Goal: Find specific page/section: Find specific page/section

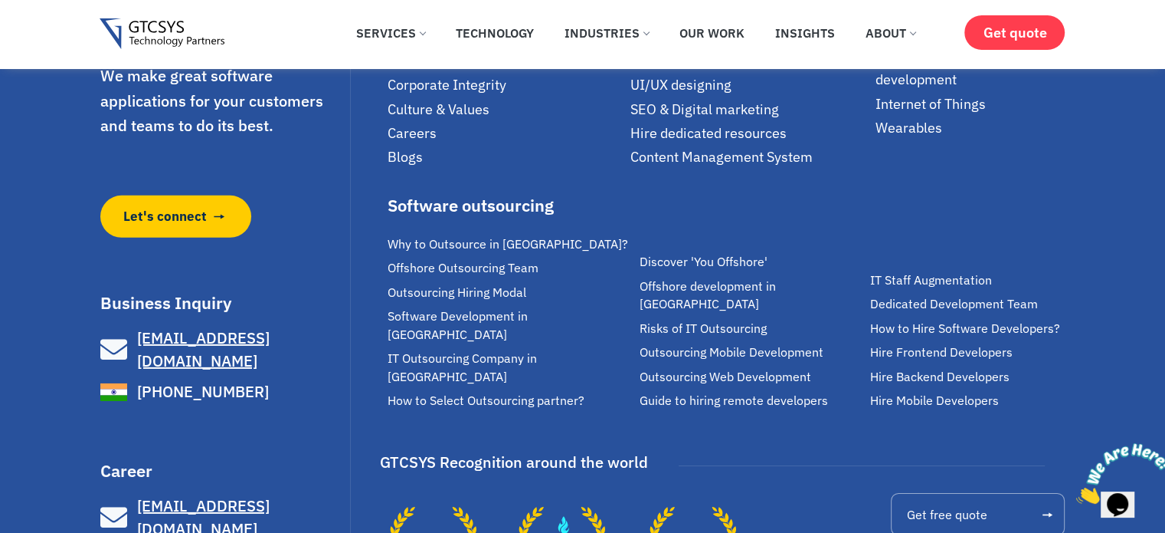
scroll to position [10555, 0]
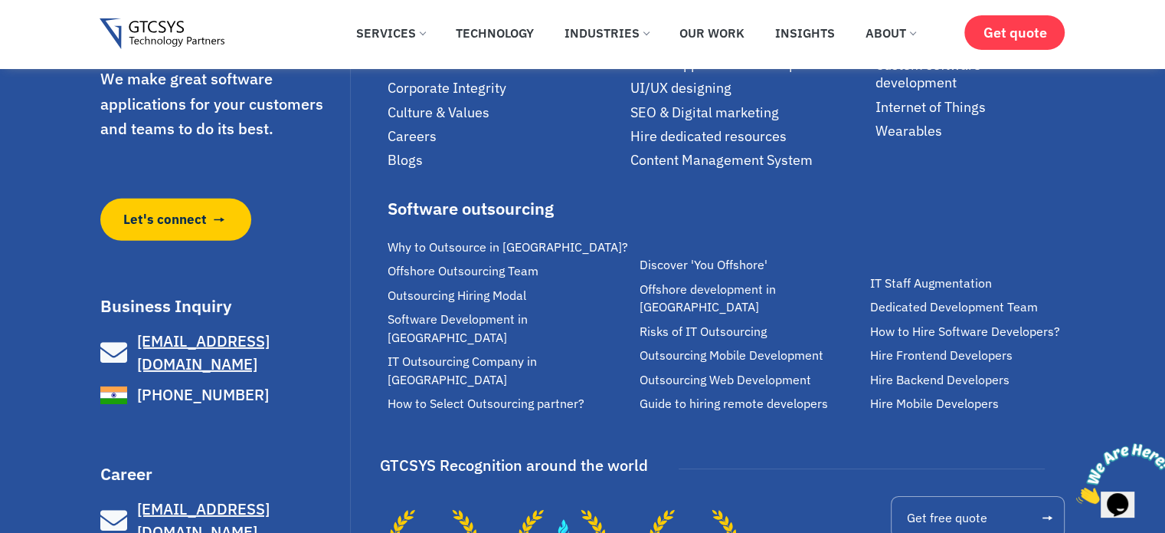
click at [403, 145] on span "Careers" at bounding box center [412, 136] width 49 height 18
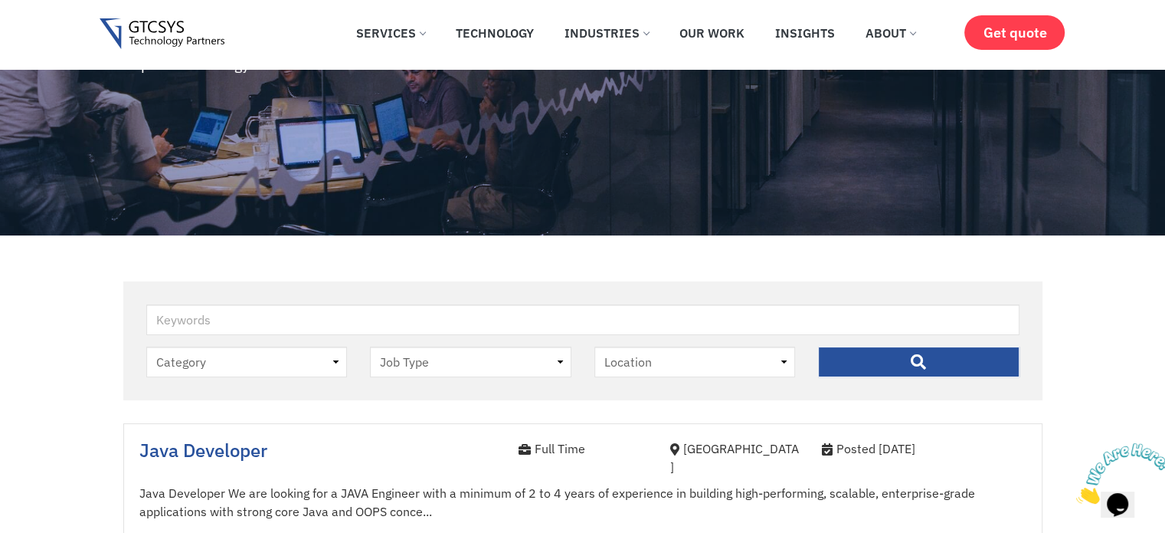
scroll to position [229, 0]
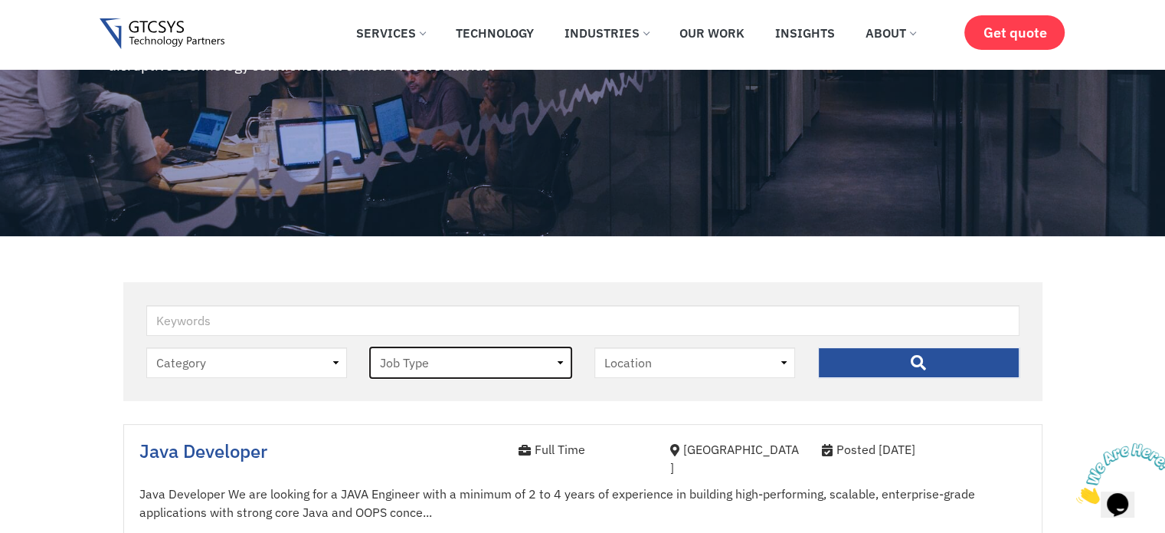
click at [408, 375] on select "Job Type Full Time Internee" at bounding box center [471, 362] width 202 height 31
select select "internee"
click at [370, 348] on select "Job Type Full Time Internee" at bounding box center [471, 362] width 202 height 31
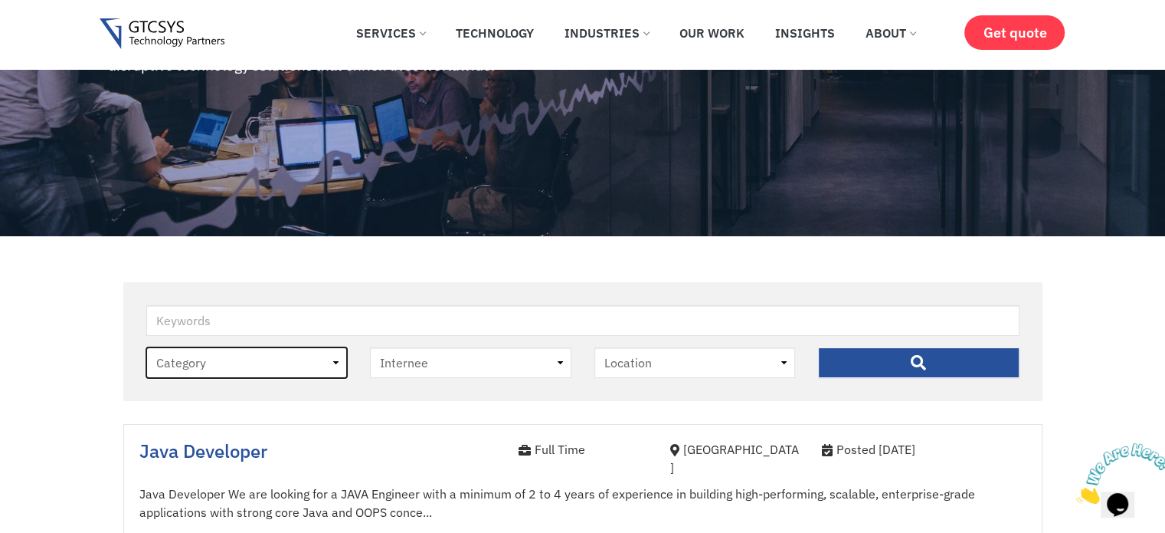
click at [267, 371] on select "Category job" at bounding box center [247, 362] width 202 height 31
select select "job"
click at [146, 348] on select "Category job" at bounding box center [247, 362] width 202 height 31
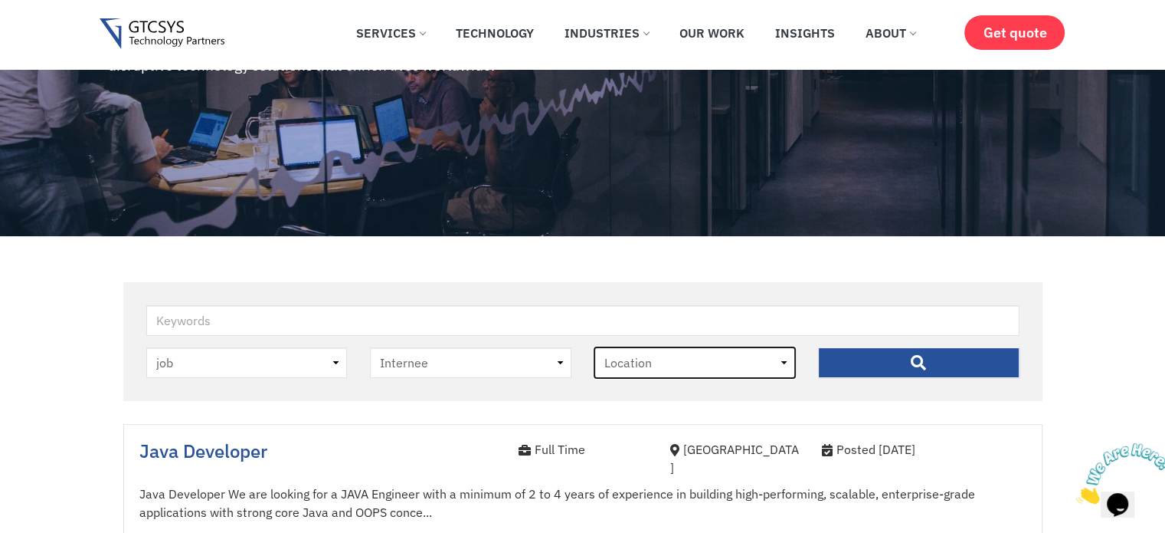
click at [634, 372] on select "Location Ahmedabad" at bounding box center [696, 362] width 202 height 31
select select "ahmedabad"
click at [595, 348] on select "Location Ahmedabad" at bounding box center [696, 362] width 202 height 31
click at [848, 376] on input "" at bounding box center [919, 362] width 202 height 31
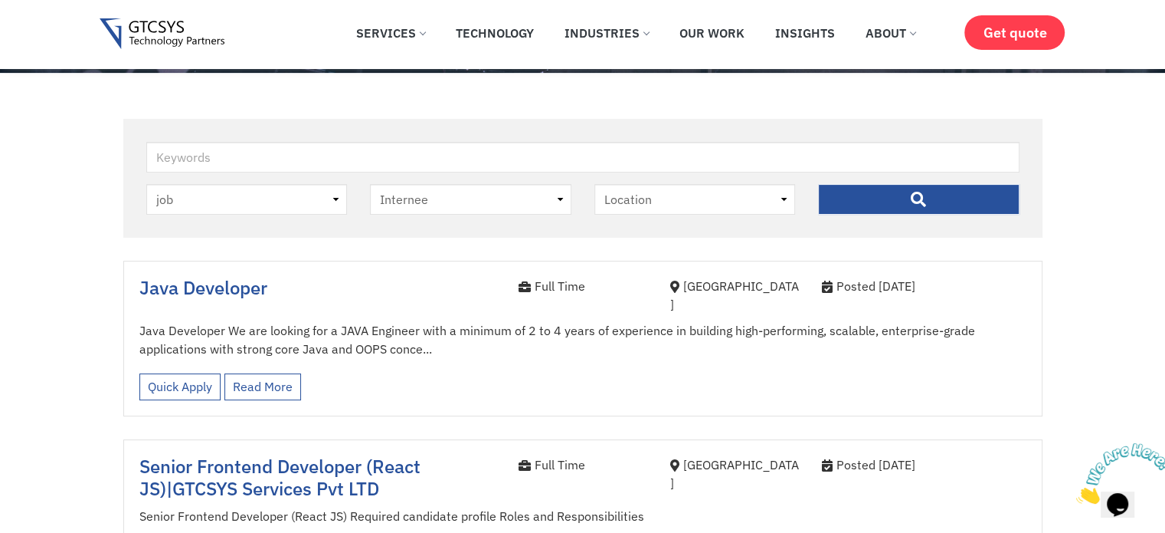
scroll to position [420, 0]
